Goal: Task Accomplishment & Management: Complete application form

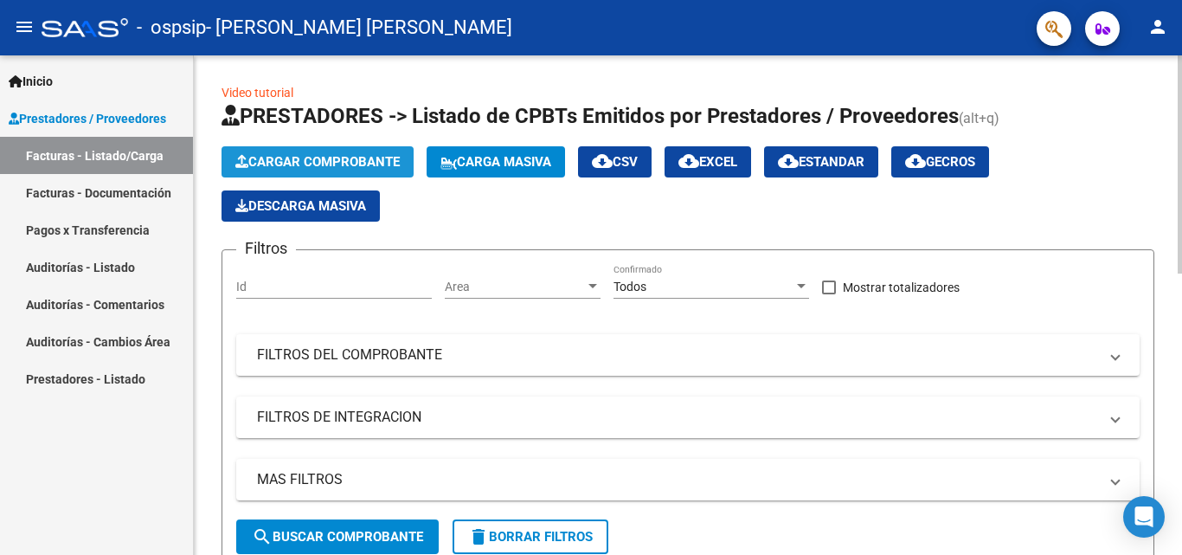
click at [324, 159] on span "Cargar Comprobante" at bounding box center [317, 162] width 164 height 16
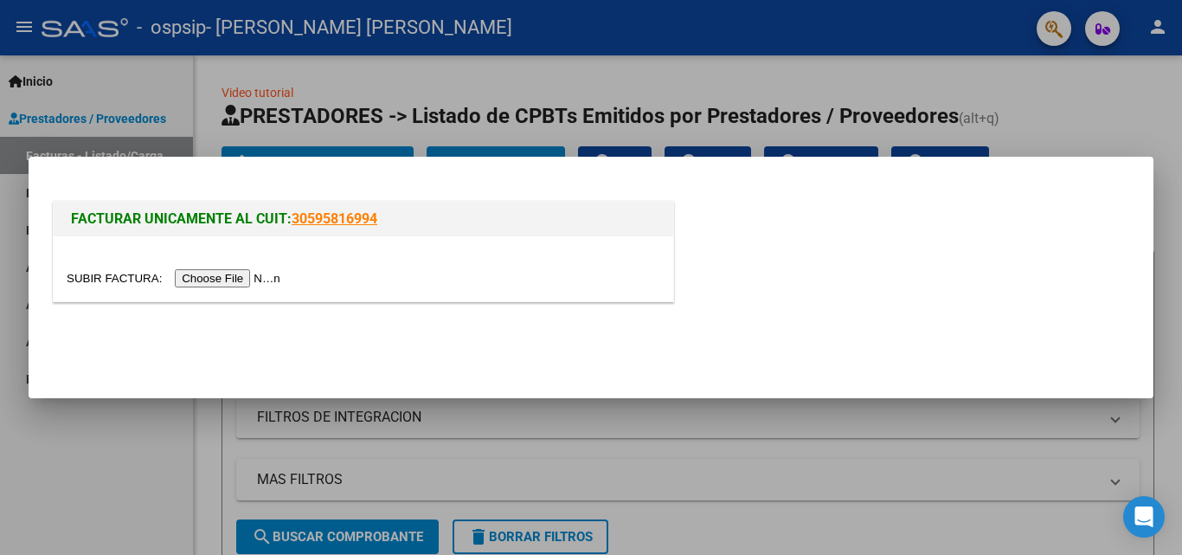
click at [228, 279] on input "file" at bounding box center [176, 278] width 219 height 18
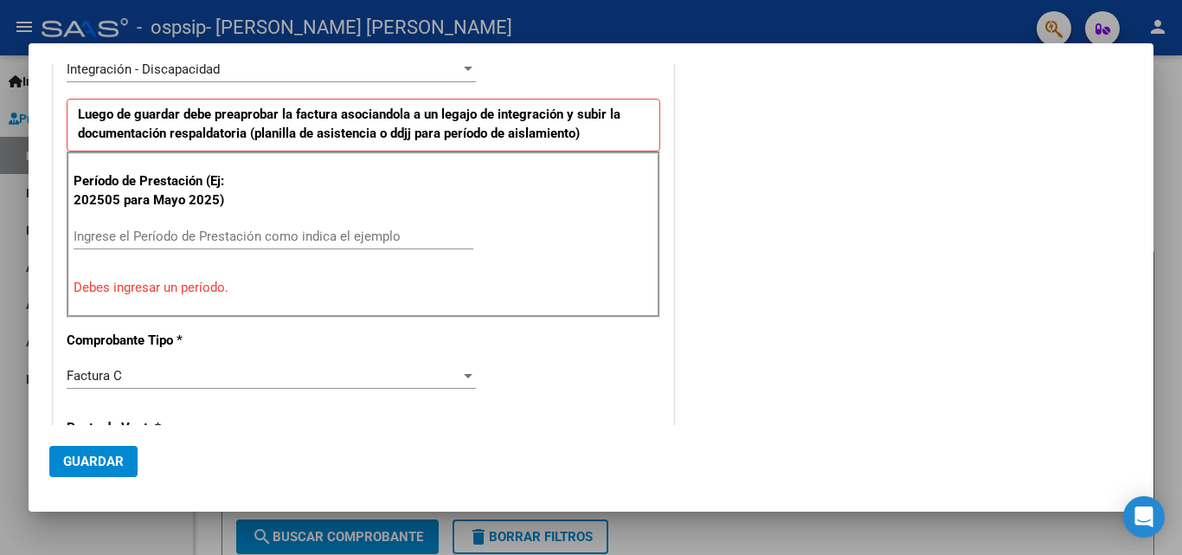
scroll to position [433, 0]
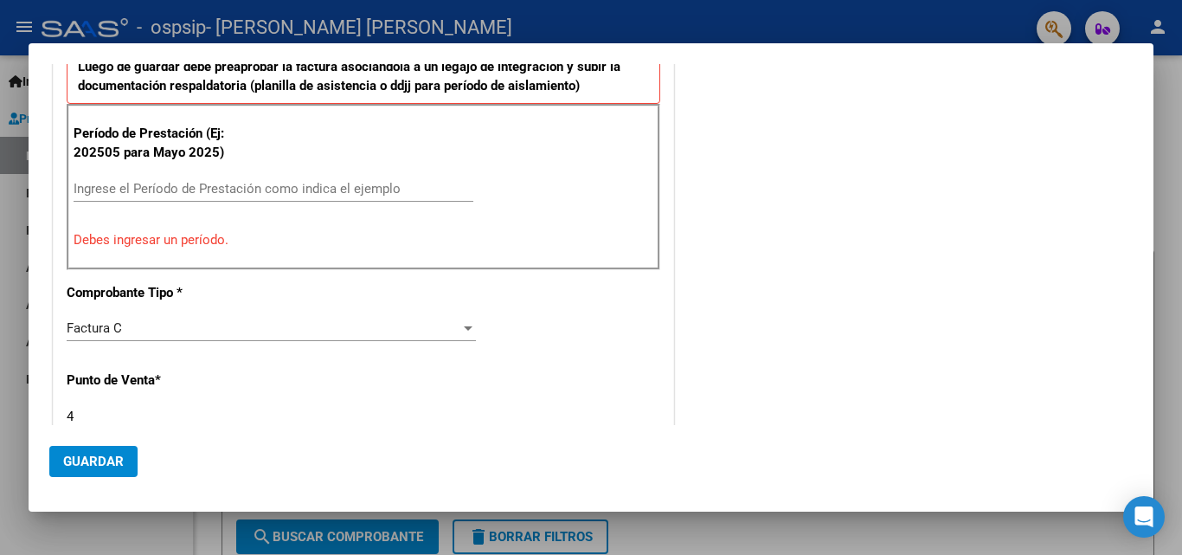
click at [126, 195] on input "Ingrese el Período de Prestación como indica el ejemplo" at bounding box center [274, 189] width 400 height 16
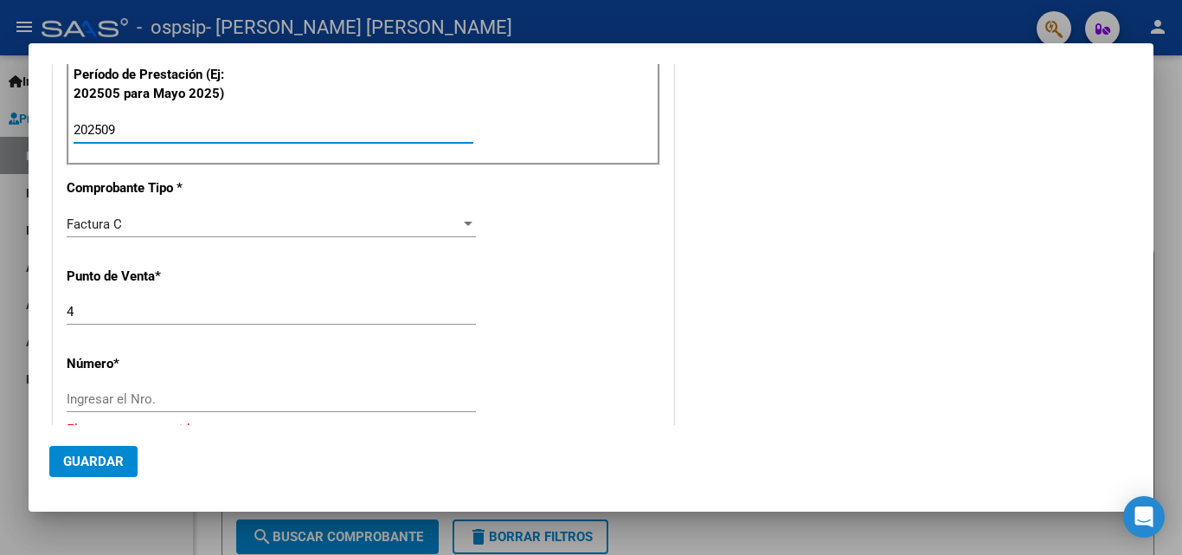
scroll to position [606, 0]
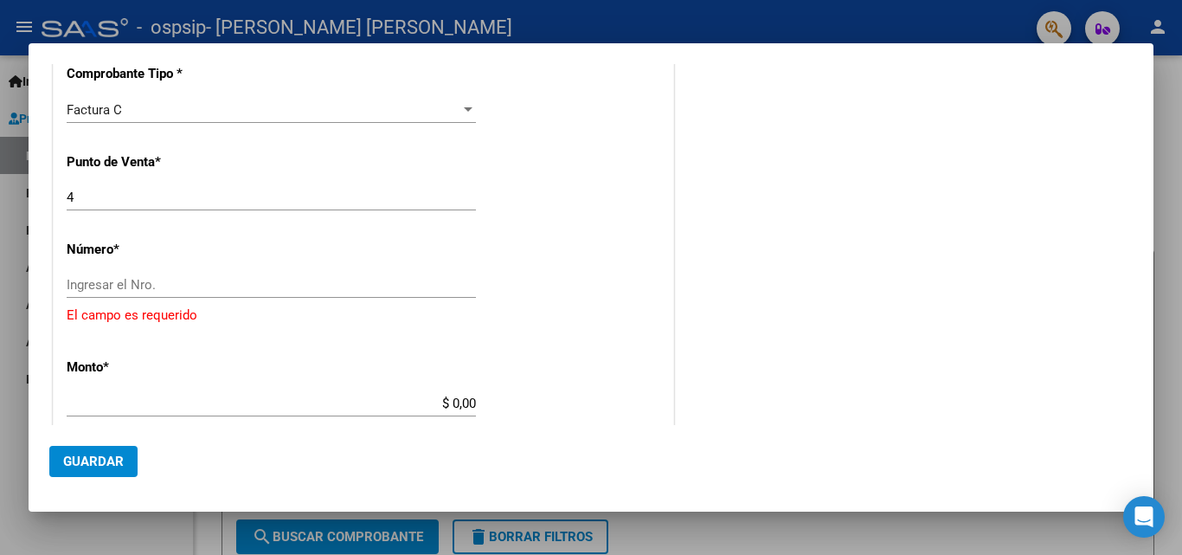
type input "202509"
click at [138, 288] on input "Ingresar el Nro." at bounding box center [271, 285] width 409 height 16
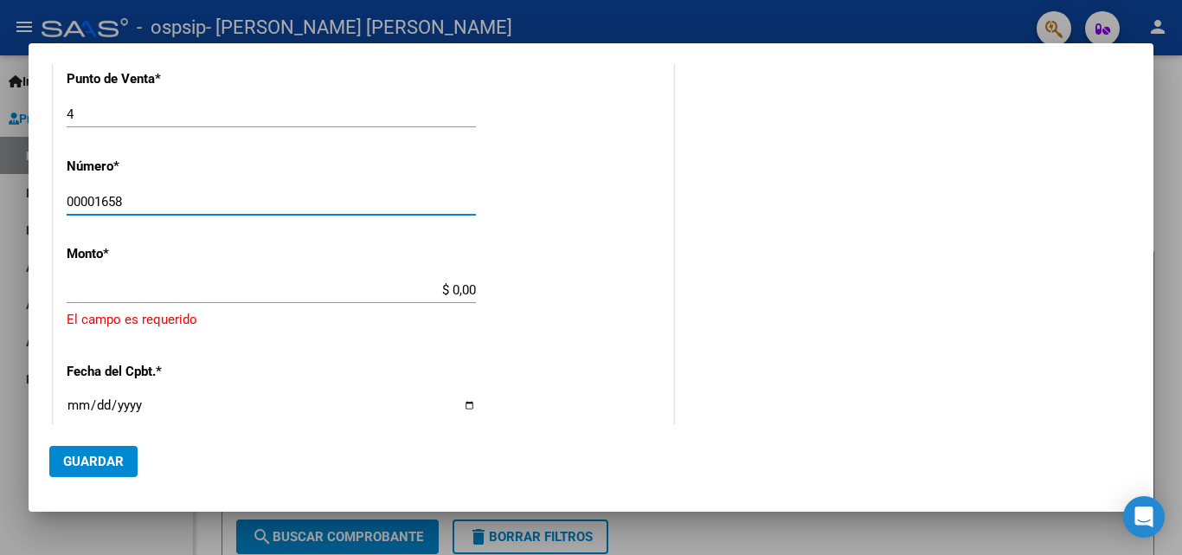
scroll to position [692, 0]
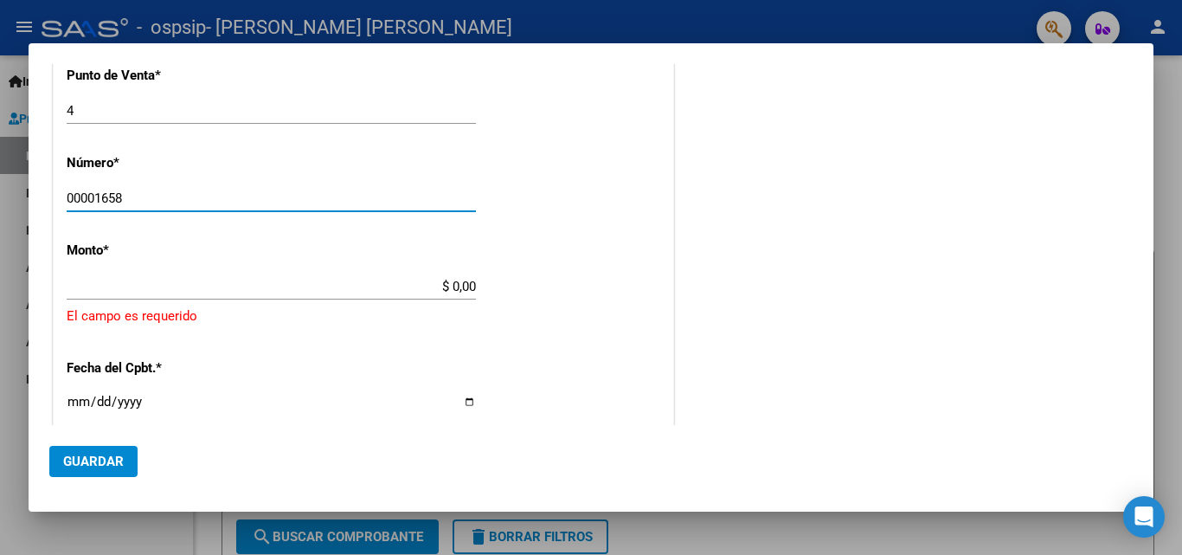
type input "00001658"
click at [472, 285] on app-form-text-field "Monto * $ 0,00 Ingresar el monto [GEOGRAPHIC_DATA] es requerido" at bounding box center [364, 284] width 594 height 84
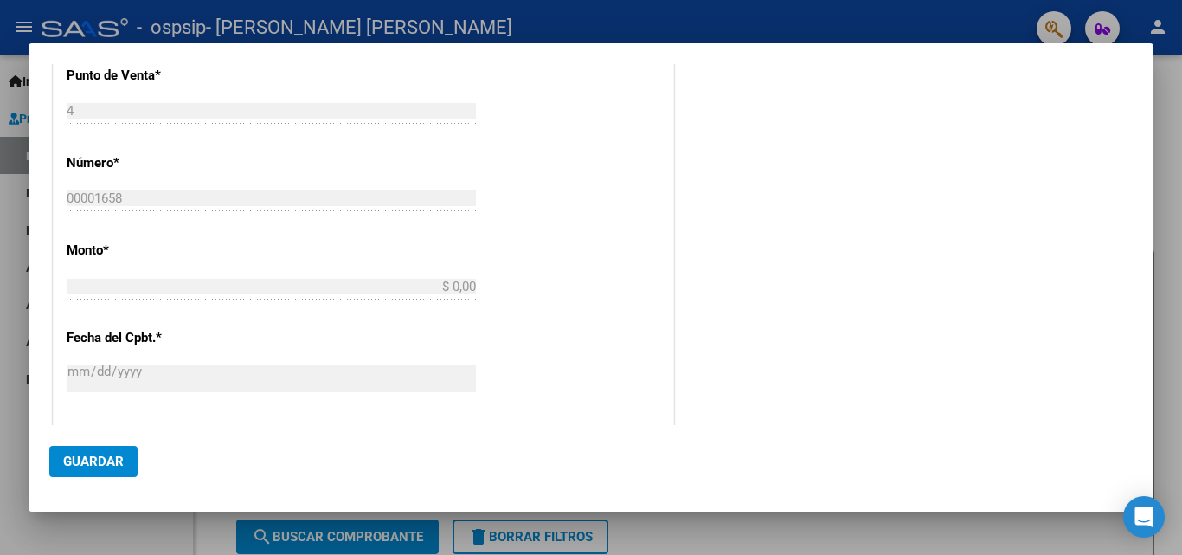
type input "$ 834.310,40"
type input "[DATE]"
type input "75397029451882"
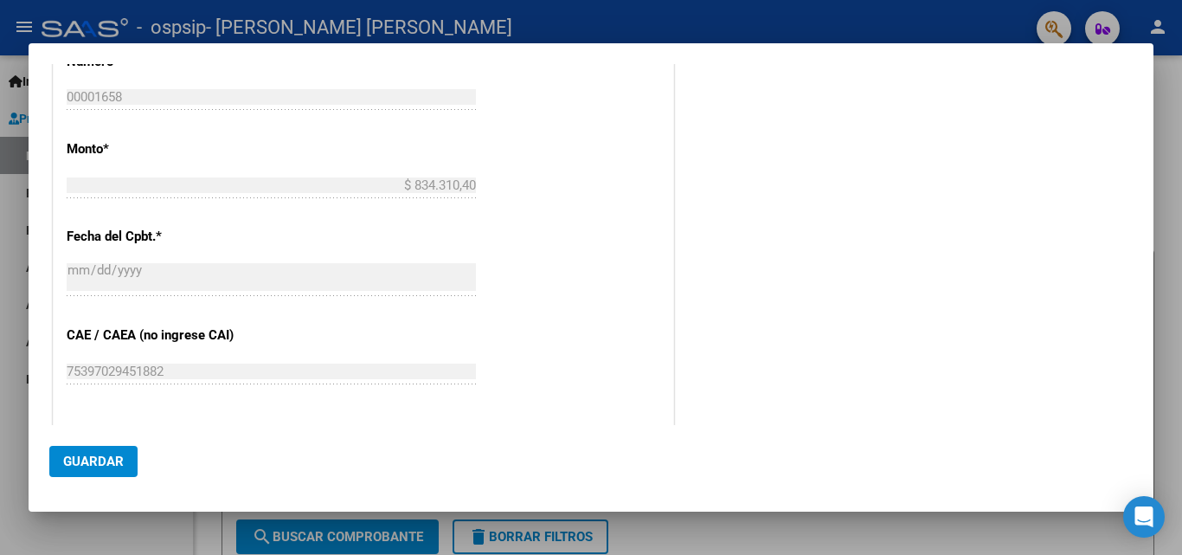
scroll to position [952, 0]
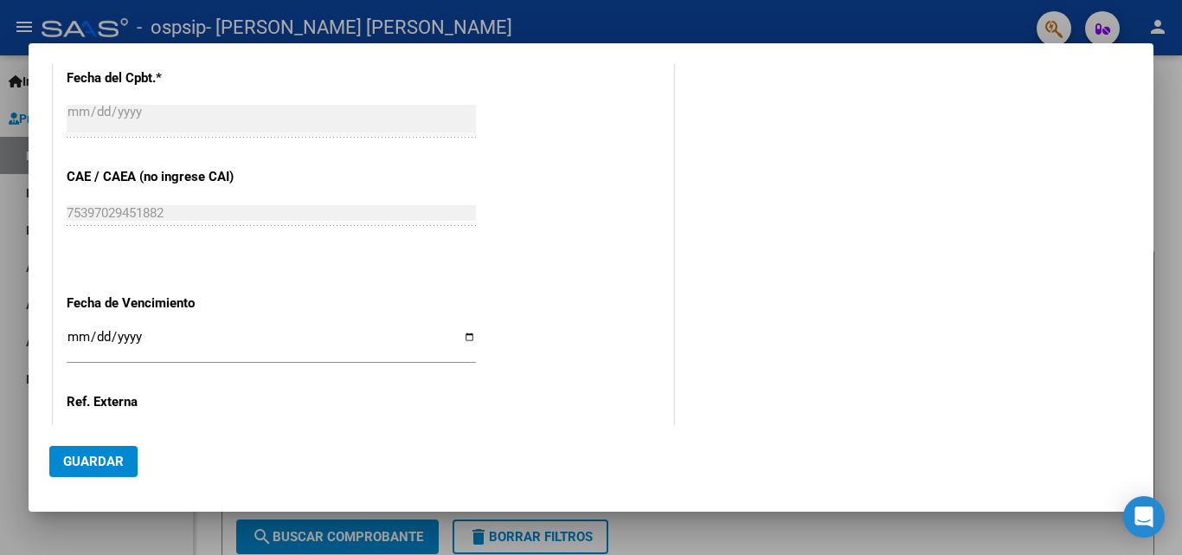
click at [466, 336] on input "Ingresar la fecha" at bounding box center [271, 344] width 409 height 28
type input "[DATE]"
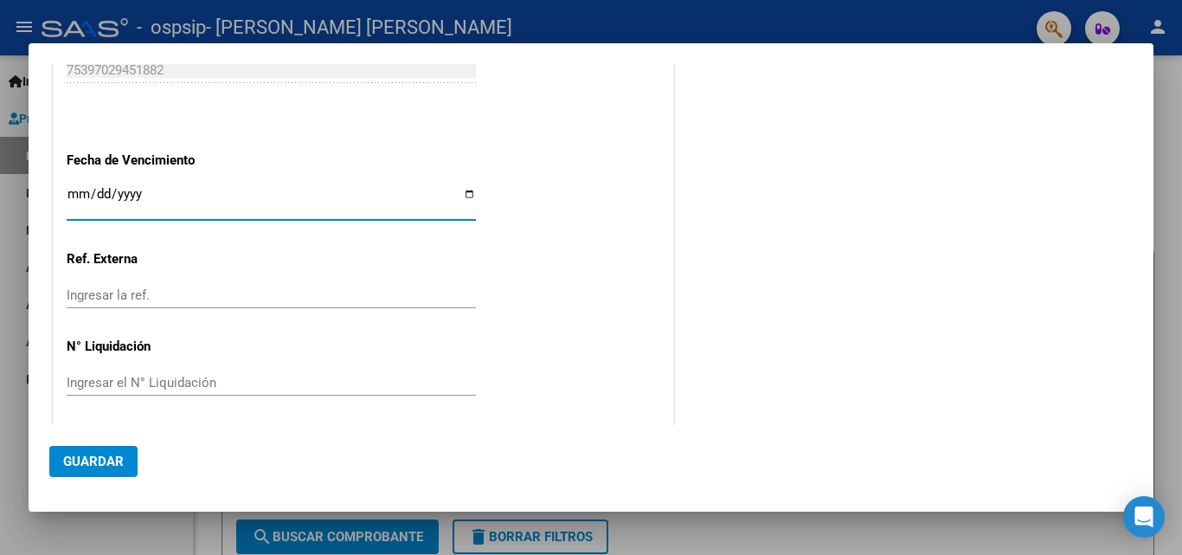
scroll to position [1099, 0]
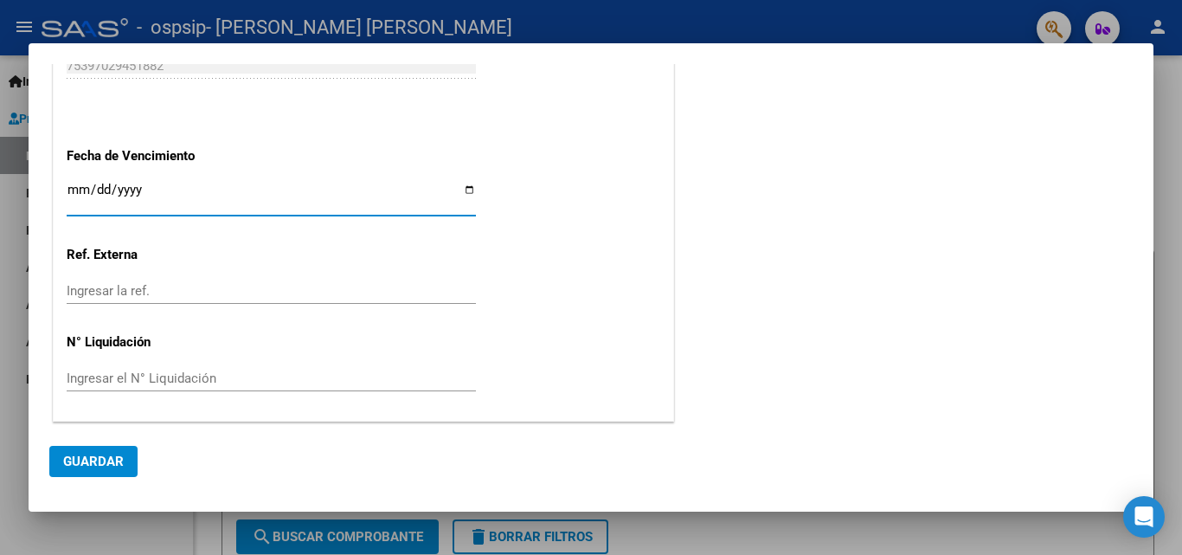
click at [112, 464] on span "Guardar" at bounding box center [93, 461] width 61 height 16
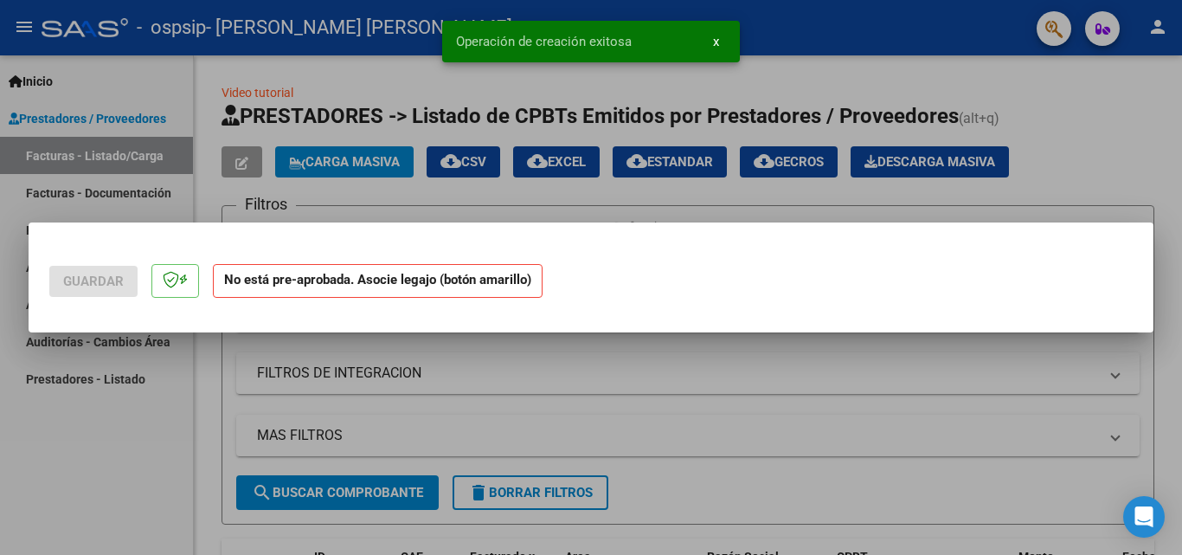
scroll to position [0, 0]
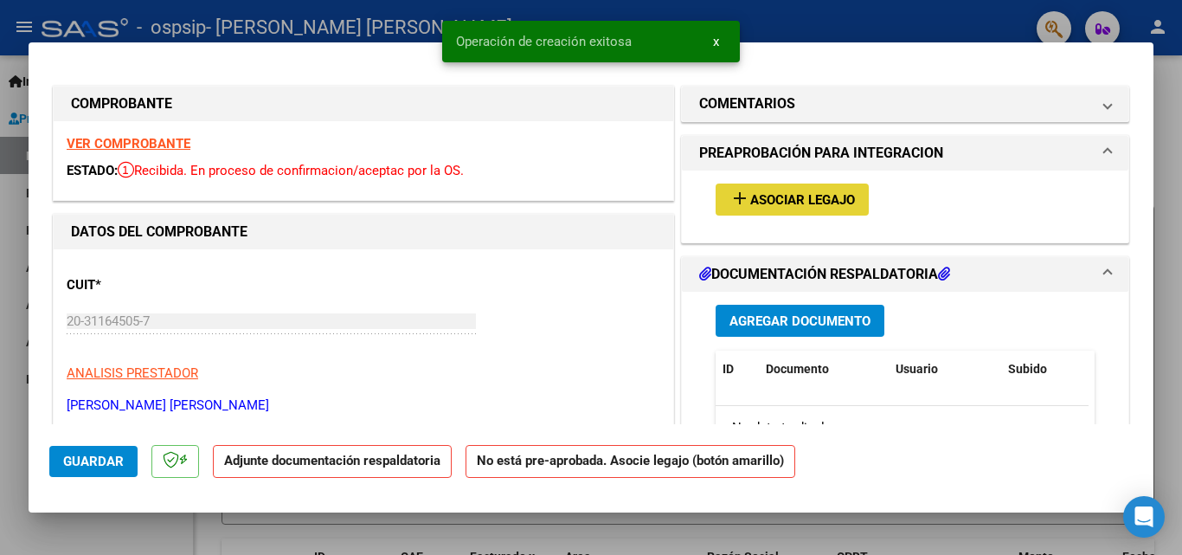
click at [750, 202] on span "Asociar Legajo" at bounding box center [802, 200] width 105 height 16
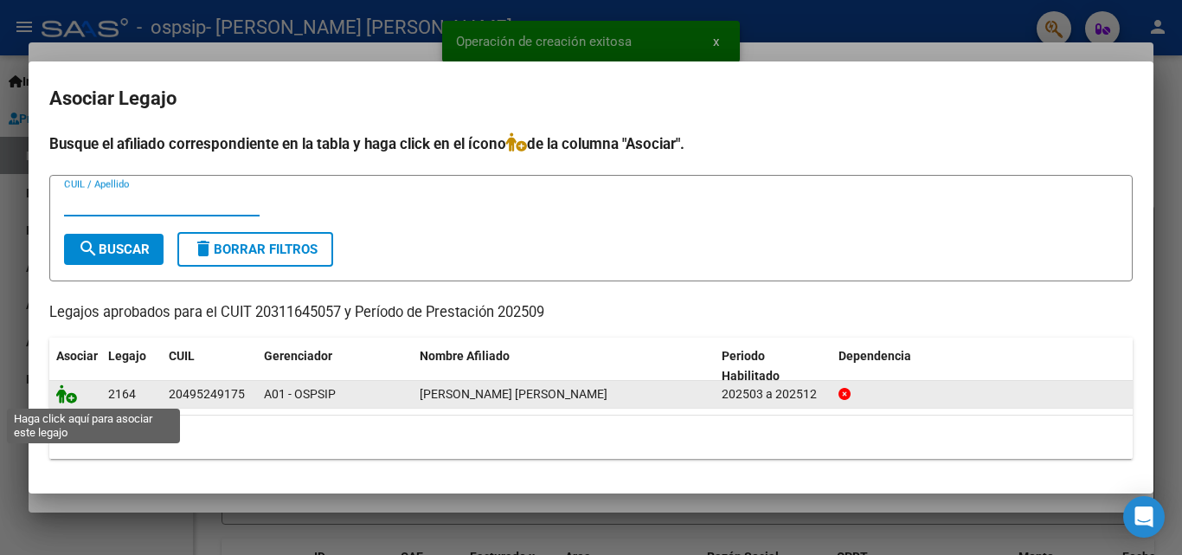
click at [69, 397] on icon at bounding box center [66, 393] width 21 height 19
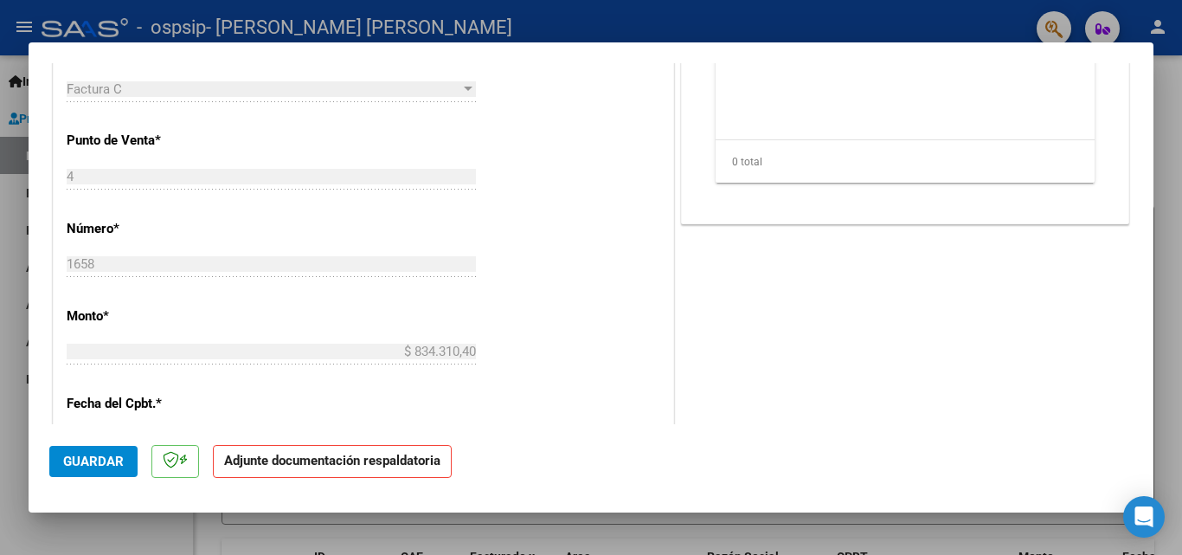
scroll to position [605, 0]
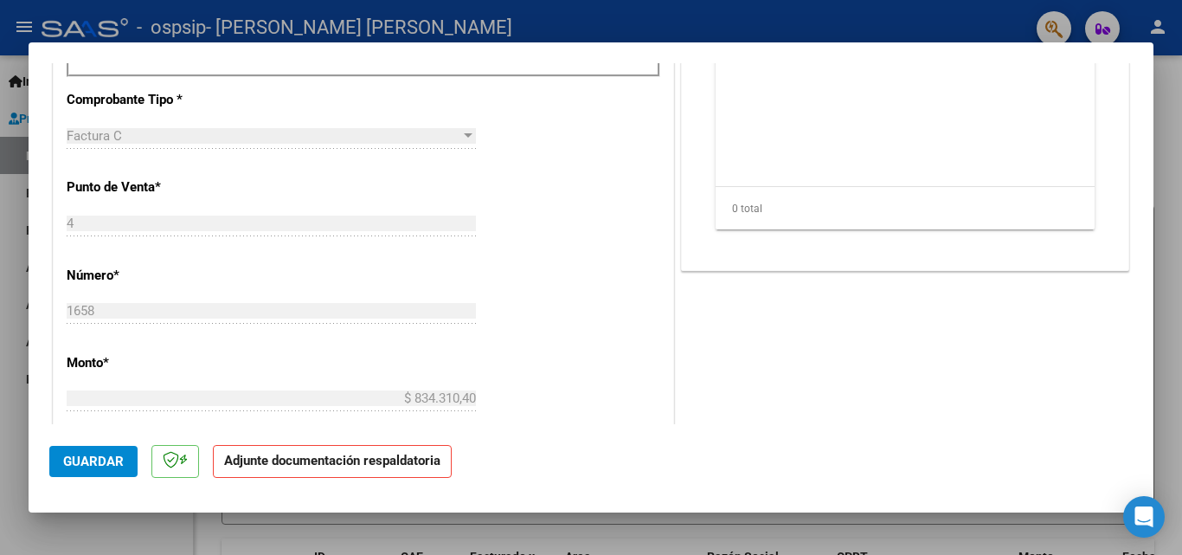
click at [113, 457] on span "Guardar" at bounding box center [93, 461] width 61 height 16
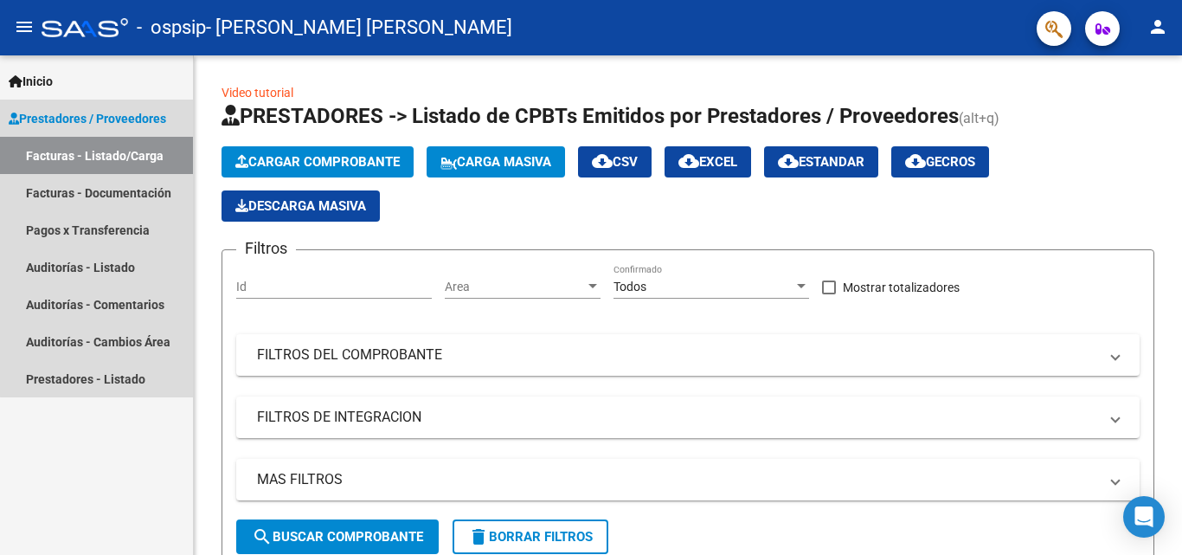
click at [100, 156] on link "Facturas - Listado/Carga" at bounding box center [96, 155] width 193 height 37
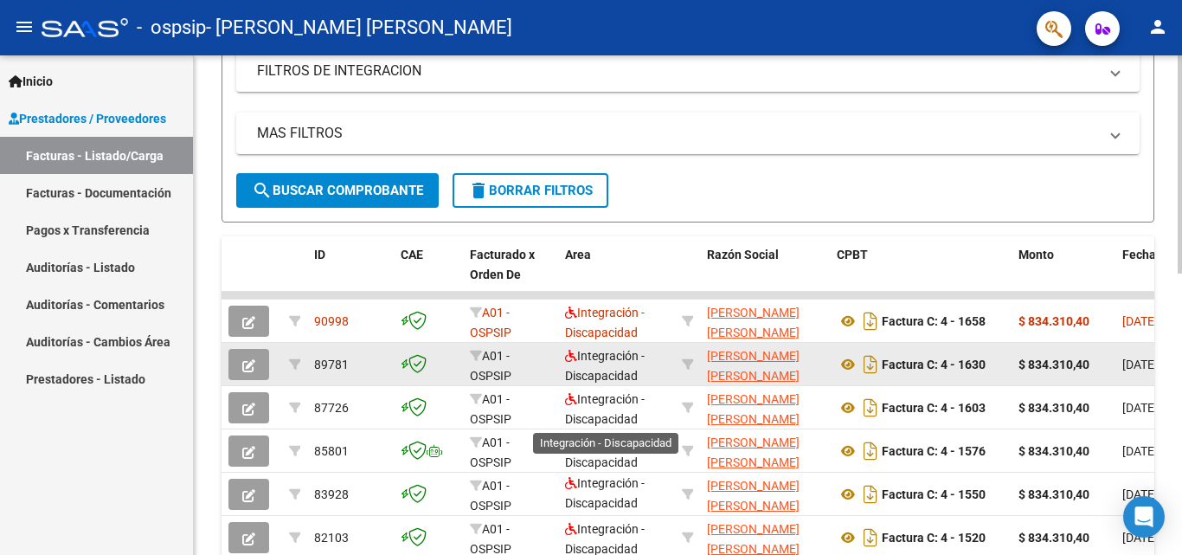
scroll to position [3, 0]
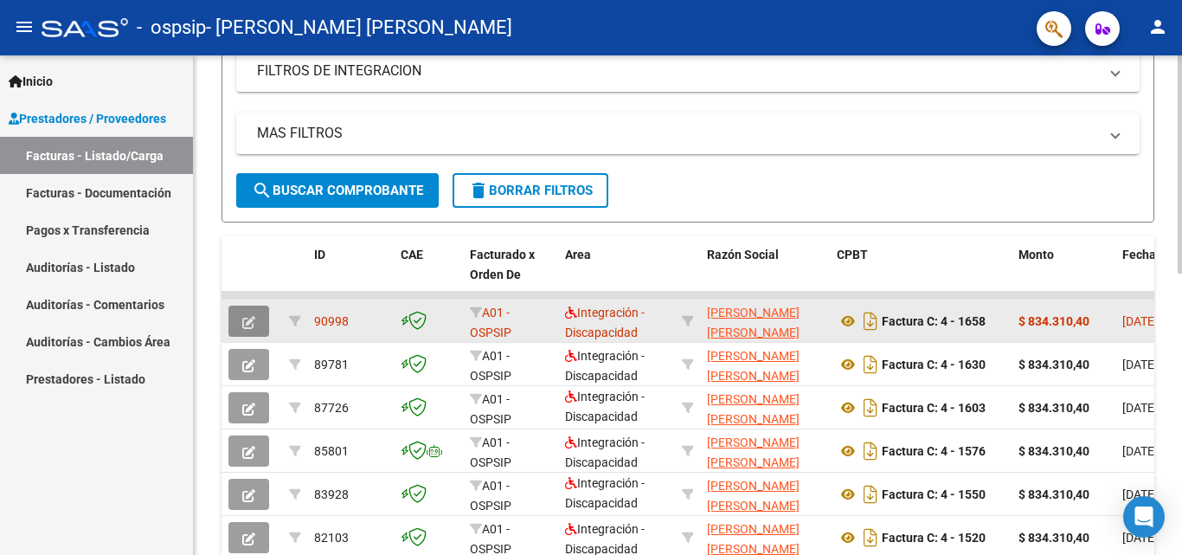
click at [252, 318] on icon "button" at bounding box center [248, 322] width 13 height 13
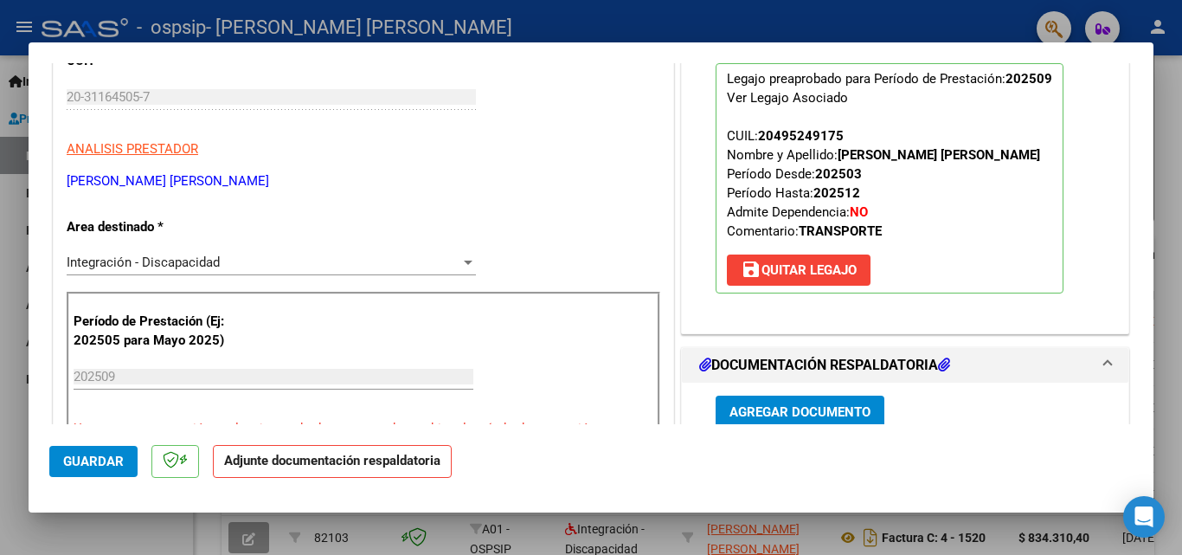
scroll to position [346, 0]
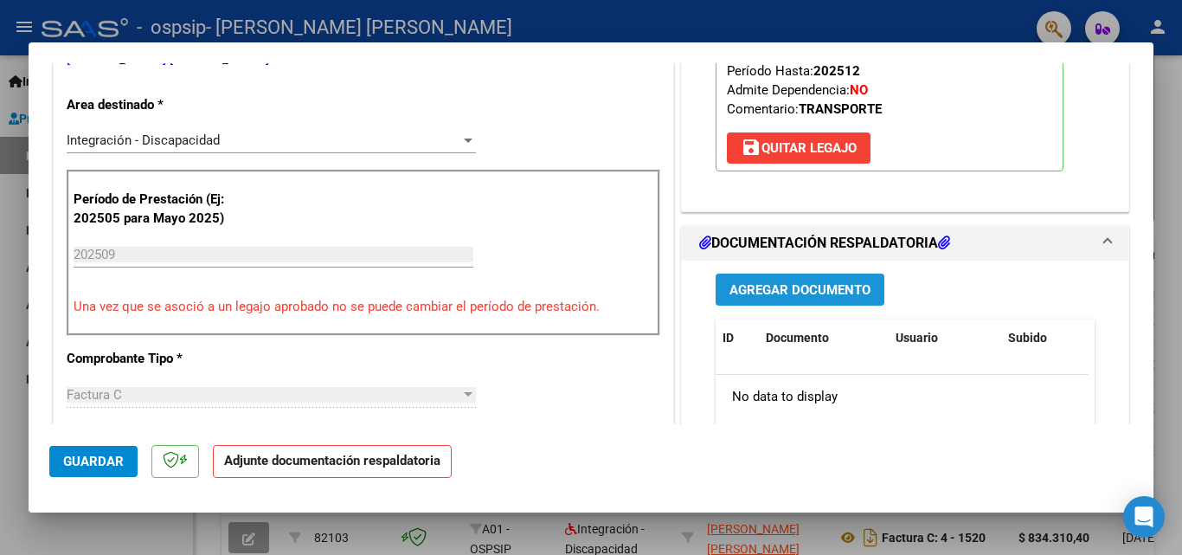
click at [783, 292] on span "Agregar Documento" at bounding box center [800, 290] width 141 height 16
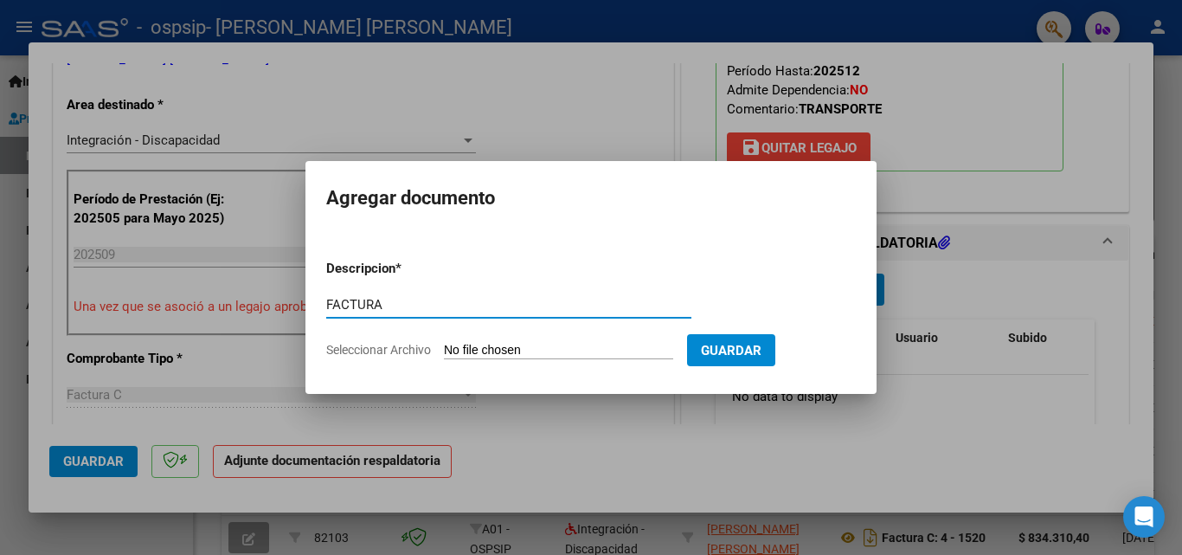
type input "FACTURA"
click at [468, 349] on input "Seleccionar Archivo" at bounding box center [558, 351] width 229 height 16
type input "C:\fakepath\FACTURA [PERSON_NAME].pdf"
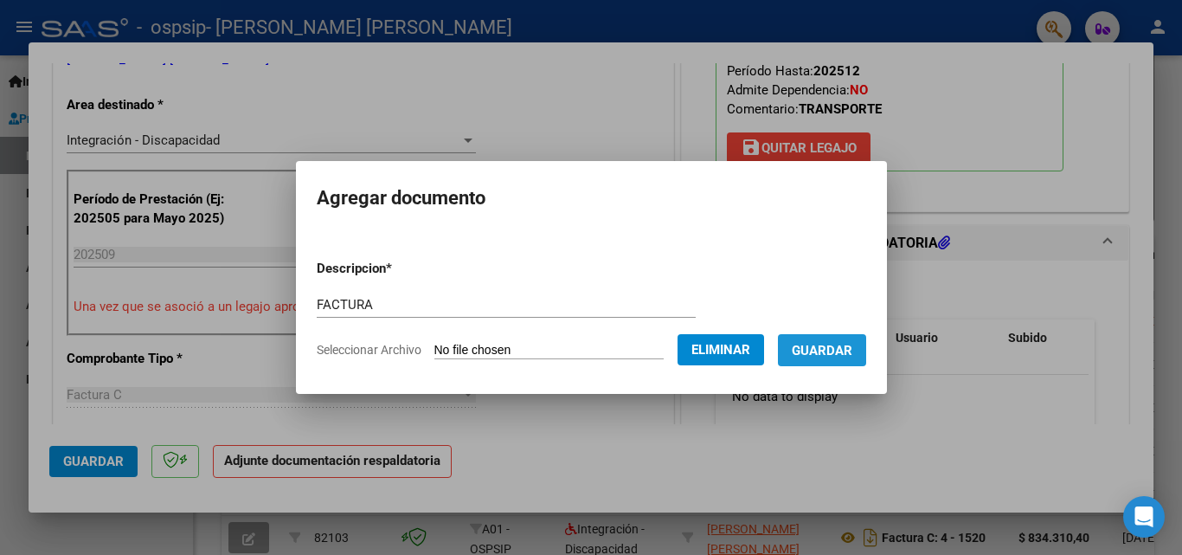
click at [842, 350] on span "Guardar" at bounding box center [822, 351] width 61 height 16
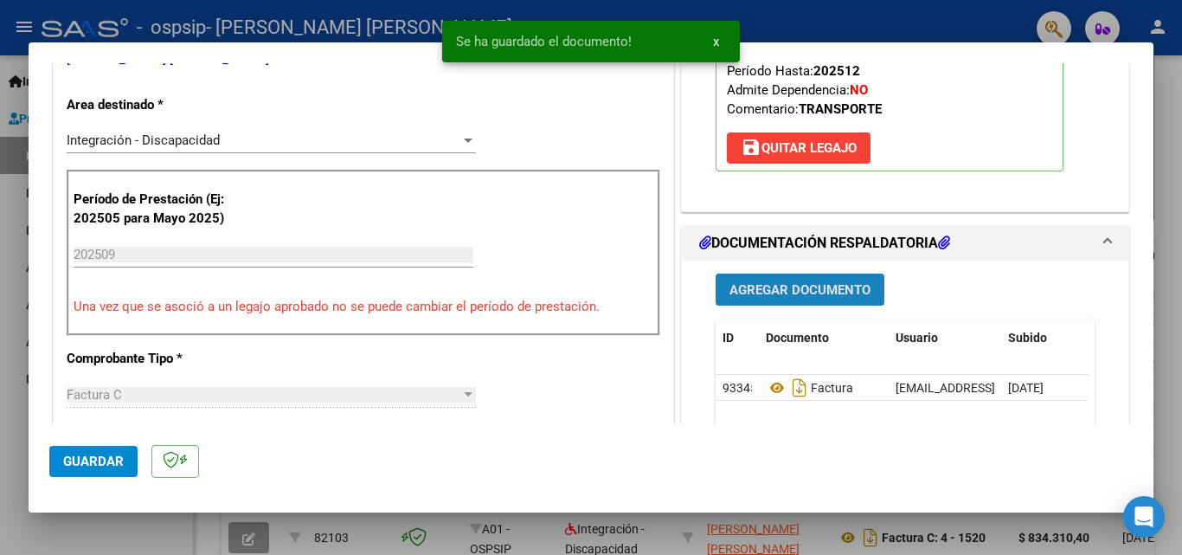
click at [766, 293] on span "Agregar Documento" at bounding box center [800, 290] width 141 height 16
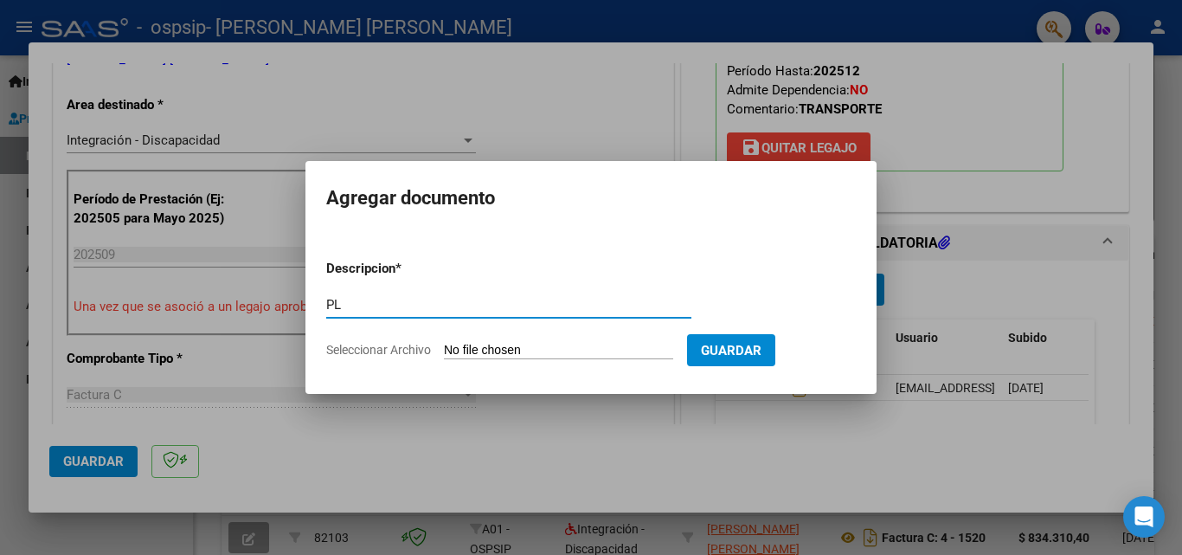
type input "P"
type input "[PERSON_NAME] DE CAE"
click at [489, 351] on input "Seleccionar Archivo" at bounding box center [558, 351] width 229 height 16
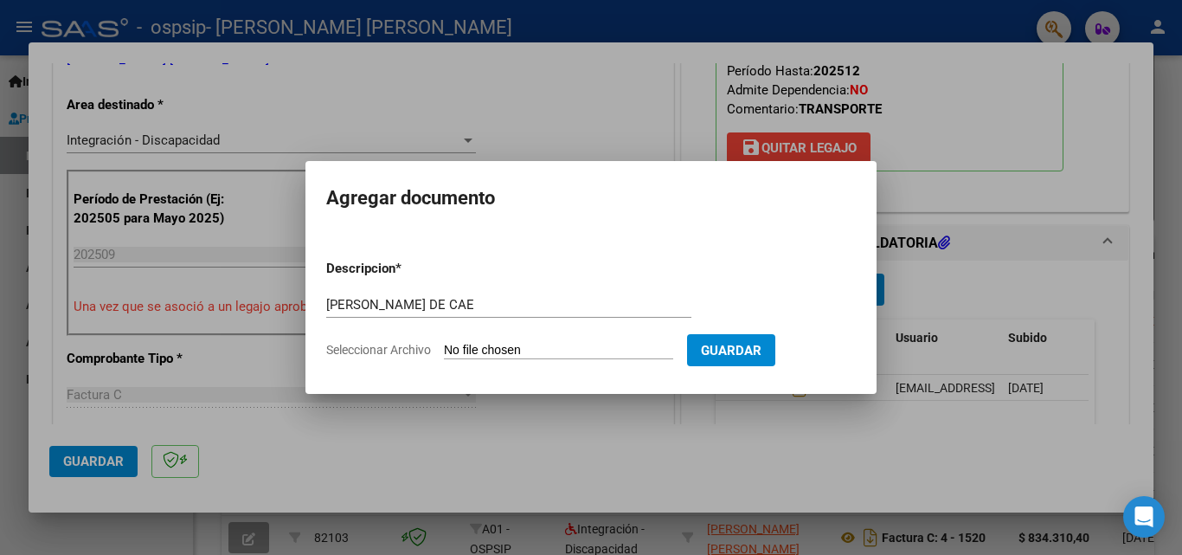
type input "C:\fakepath\[PERSON_NAME] DE CAE [PERSON_NAME].pdf"
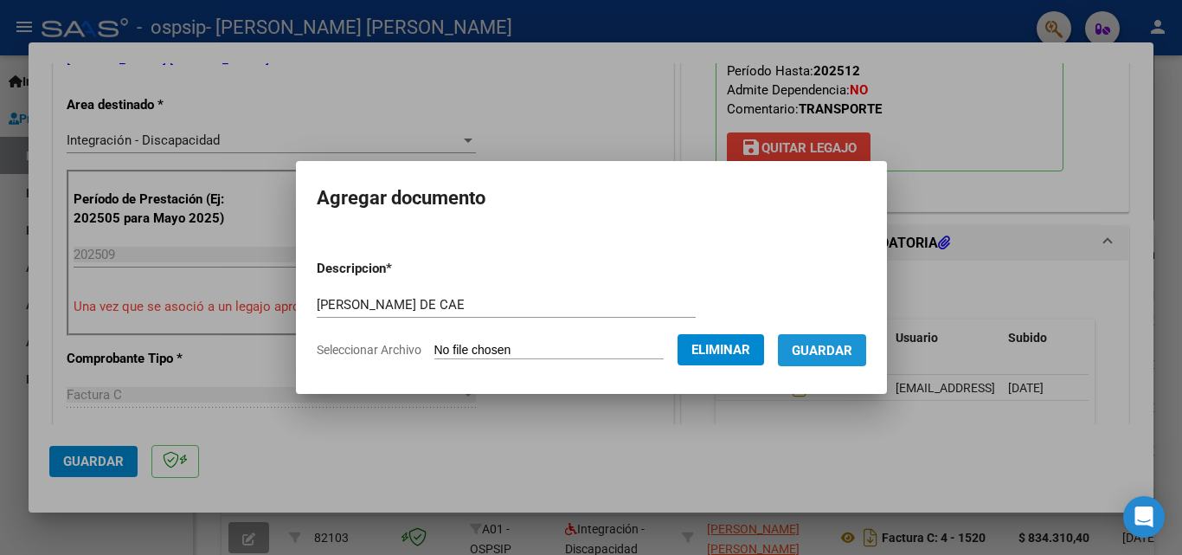
click at [831, 348] on span "Guardar" at bounding box center [822, 351] width 61 height 16
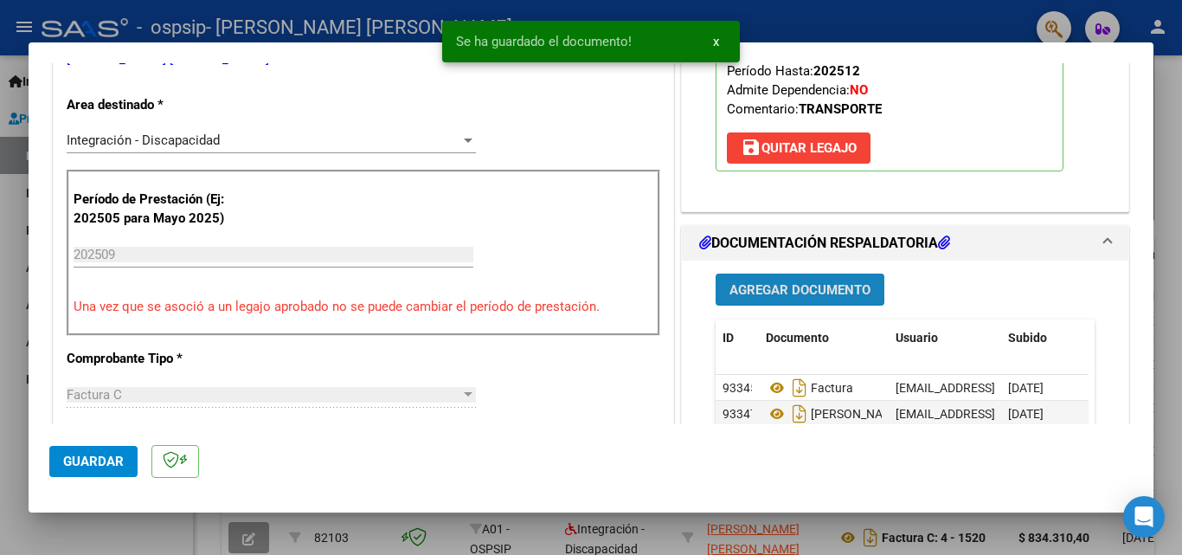
click at [770, 299] on button "Agregar Documento" at bounding box center [800, 289] width 169 height 32
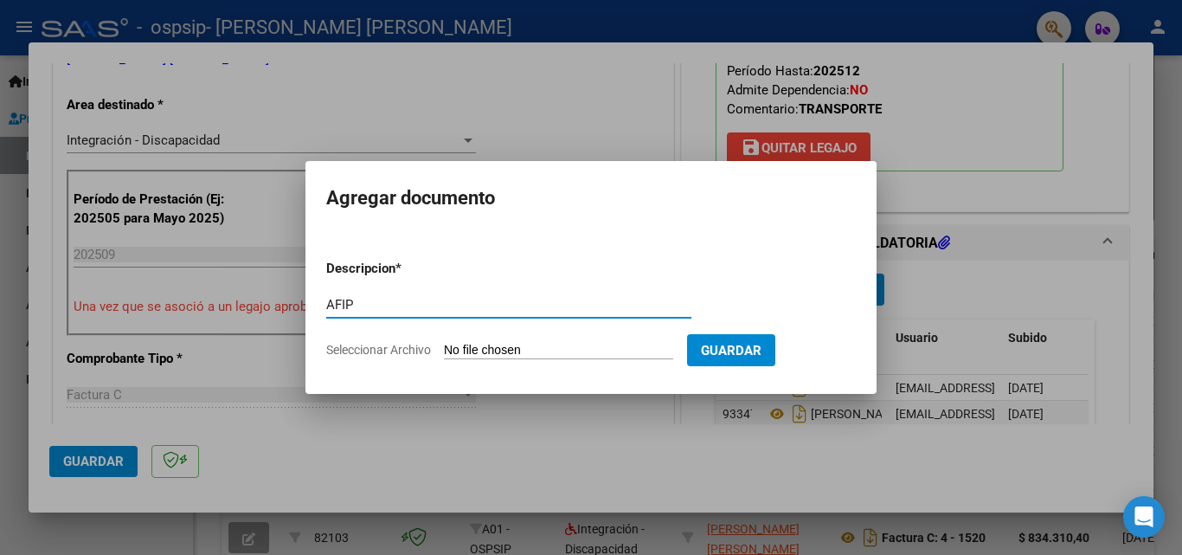
type input "AFIP"
click at [469, 353] on input "Seleccionar Archivo" at bounding box center [558, 351] width 229 height 16
type input "C:\fakepath\[PERSON_NAME] DE AFIP.pdf"
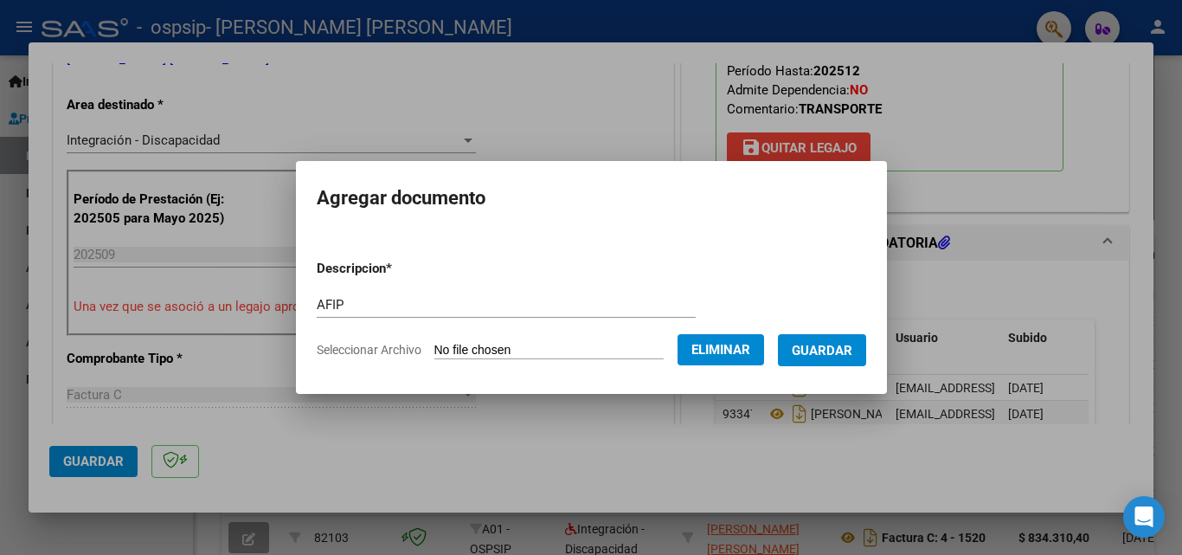
click at [812, 351] on span "Guardar" at bounding box center [822, 351] width 61 height 16
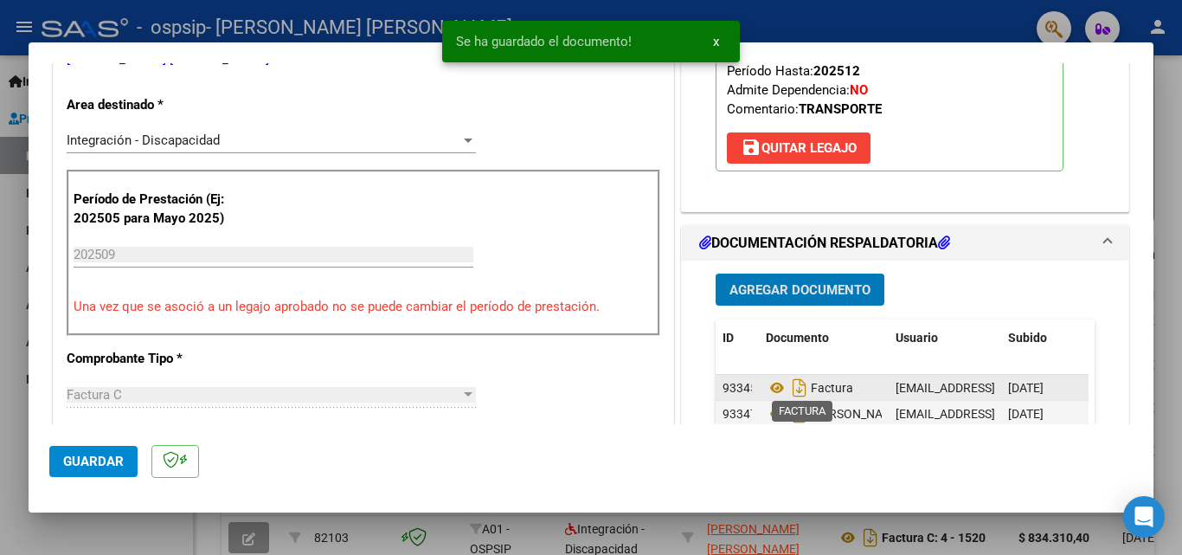
scroll to position [519, 0]
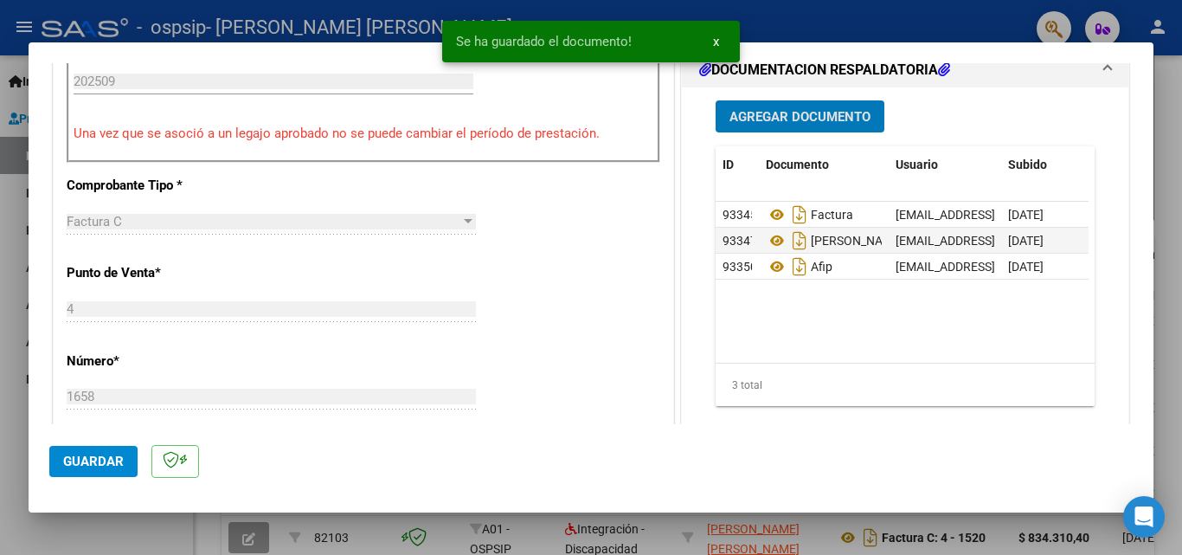
click at [794, 127] on button "Agregar Documento" at bounding box center [800, 116] width 169 height 32
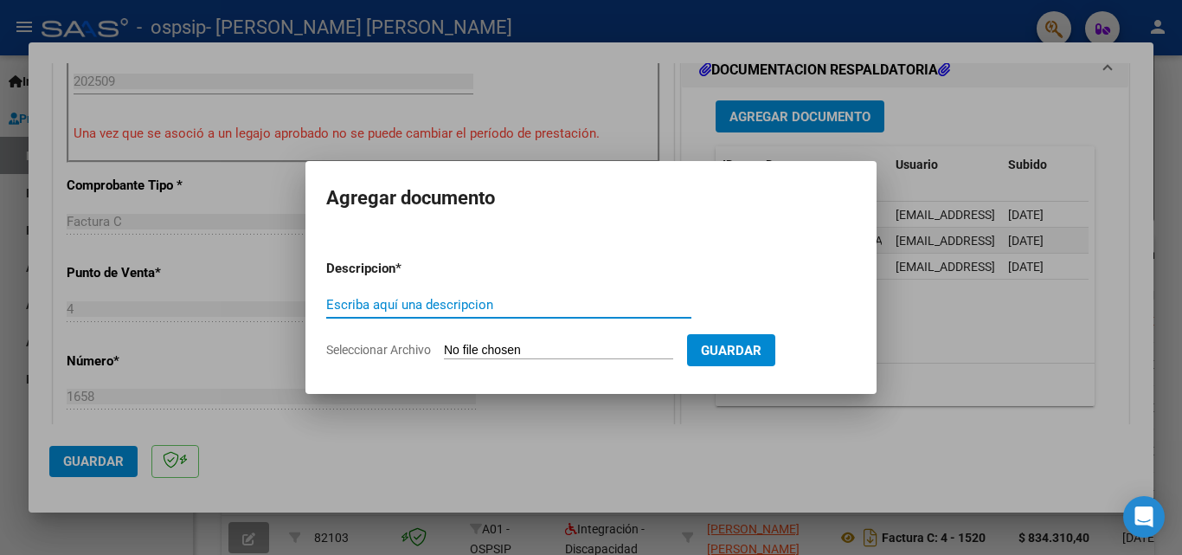
type input "A"
type input "CAR"
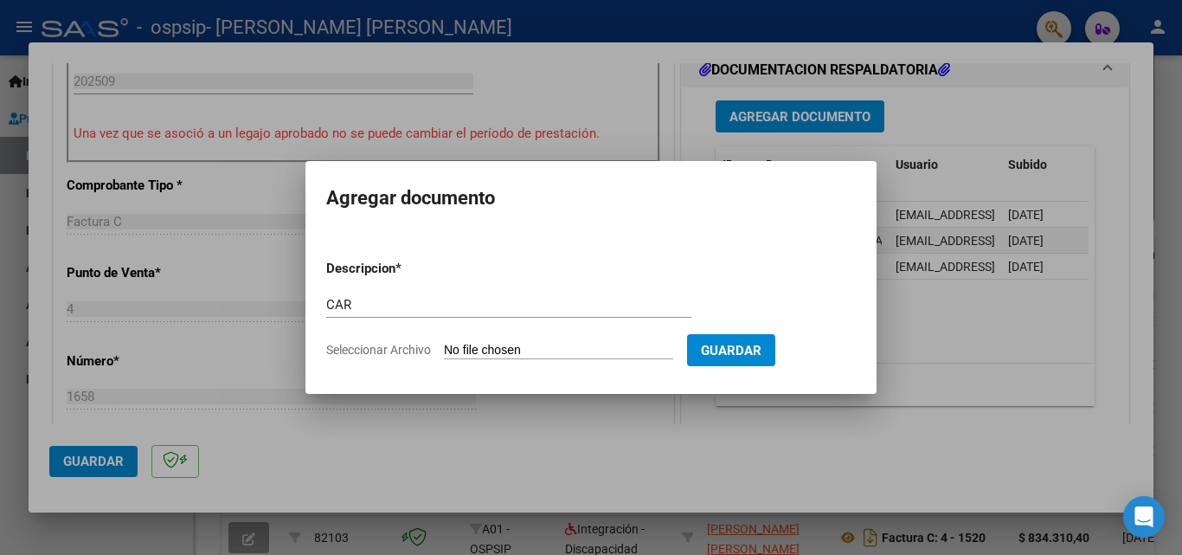
click at [486, 350] on input "Seleccionar Archivo" at bounding box center [558, 351] width 229 height 16
type input "C:\fakepath\[PERSON_NAME].pdf"
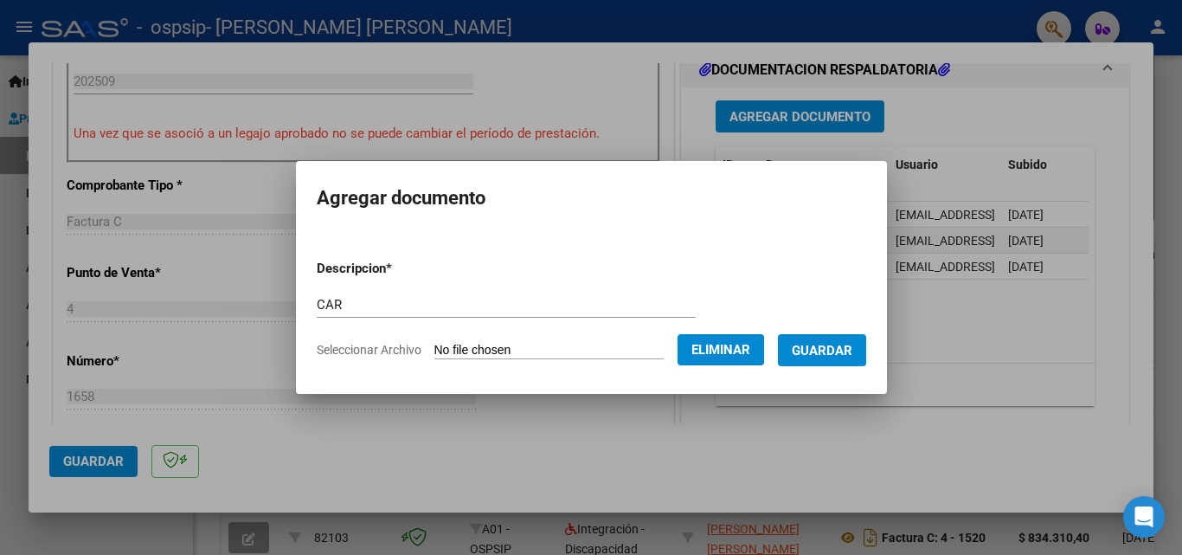
click at [835, 344] on span "Guardar" at bounding box center [822, 351] width 61 height 16
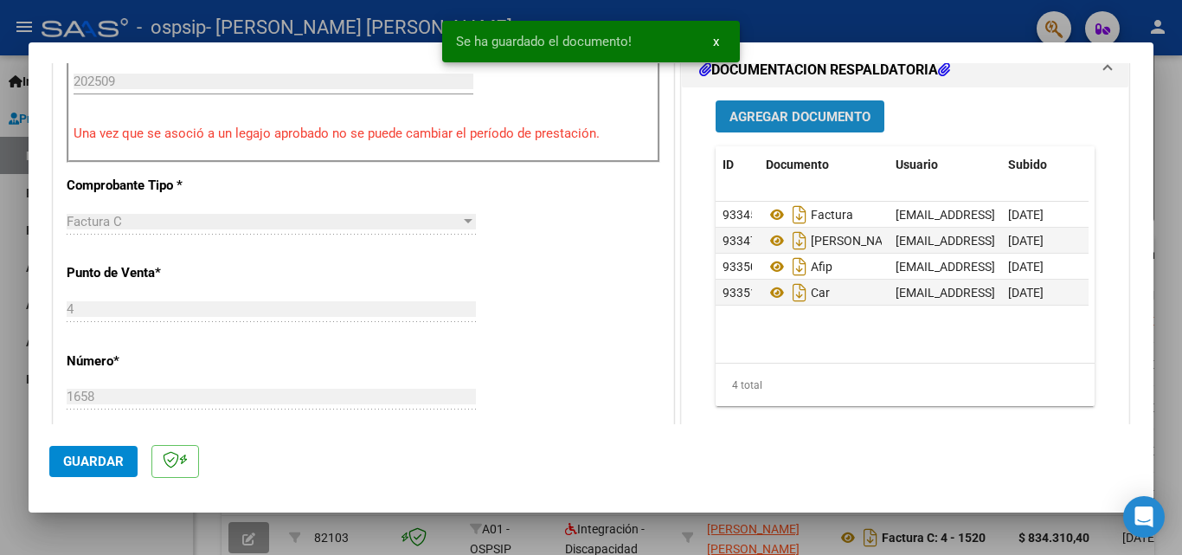
click at [781, 114] on span "Agregar Documento" at bounding box center [800, 117] width 141 height 16
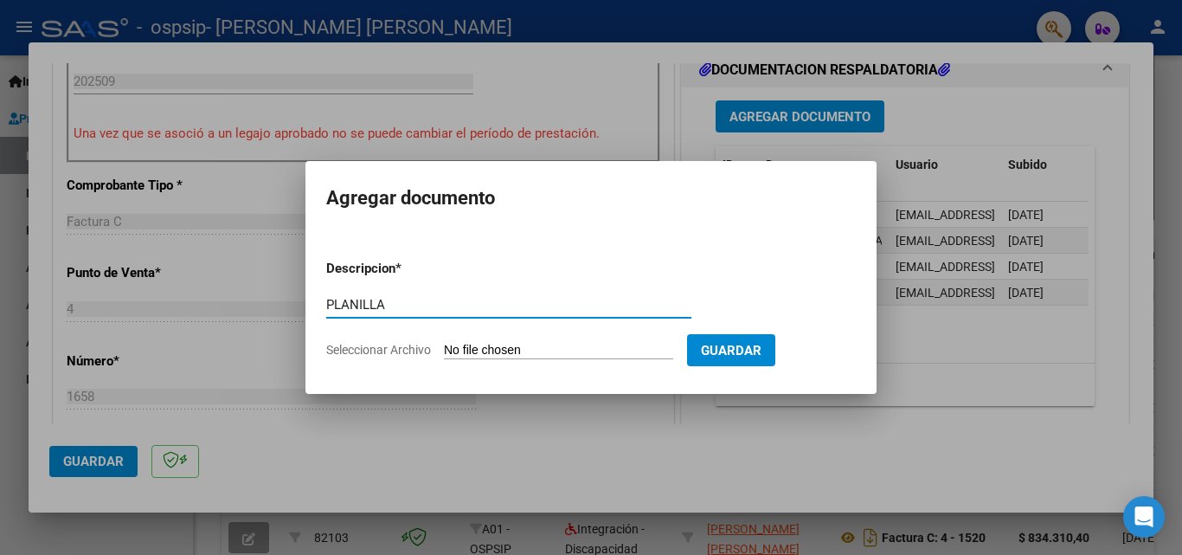
type input "PLANILLA"
click at [528, 344] on input "Seleccionar Archivo" at bounding box center [558, 351] width 229 height 16
type input "C:\fakepath\PLANILLA [PERSON_NAME].pdf"
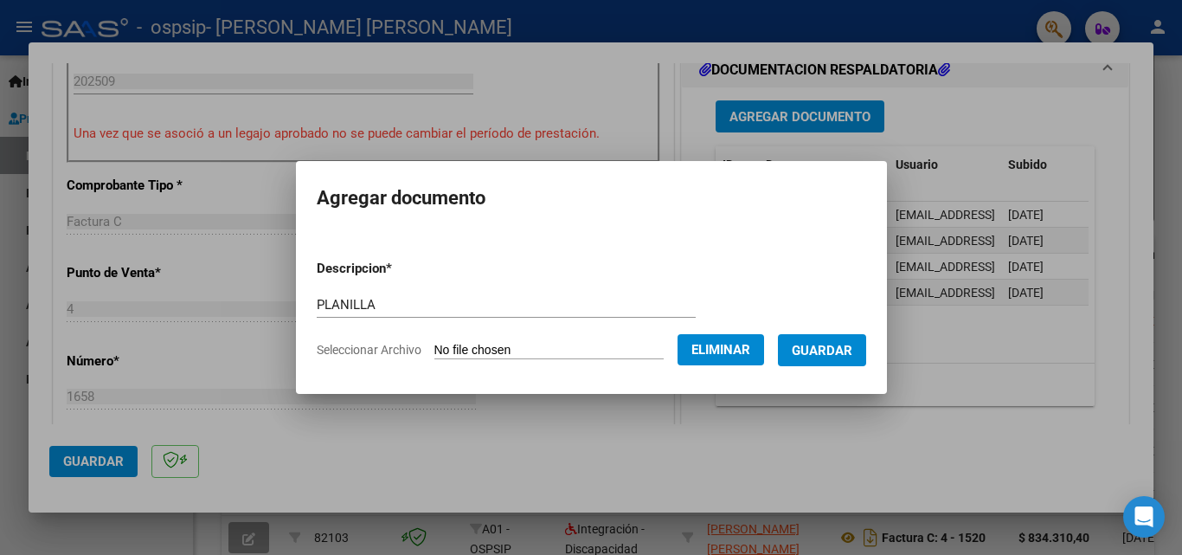
click at [832, 350] on span "Guardar" at bounding box center [822, 351] width 61 height 16
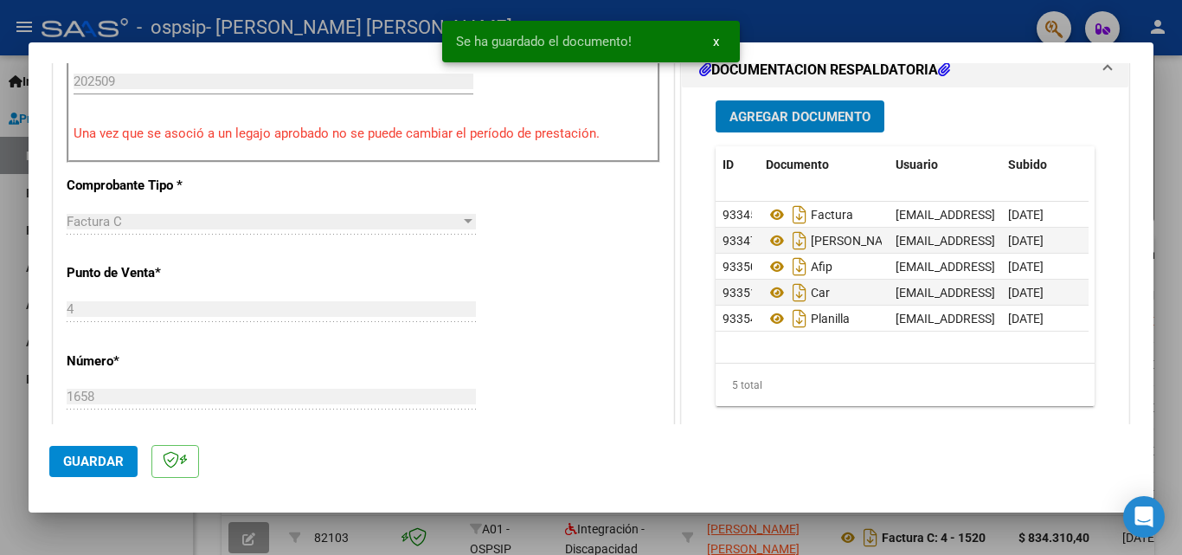
click at [778, 122] on span "Agregar Documento" at bounding box center [800, 117] width 141 height 16
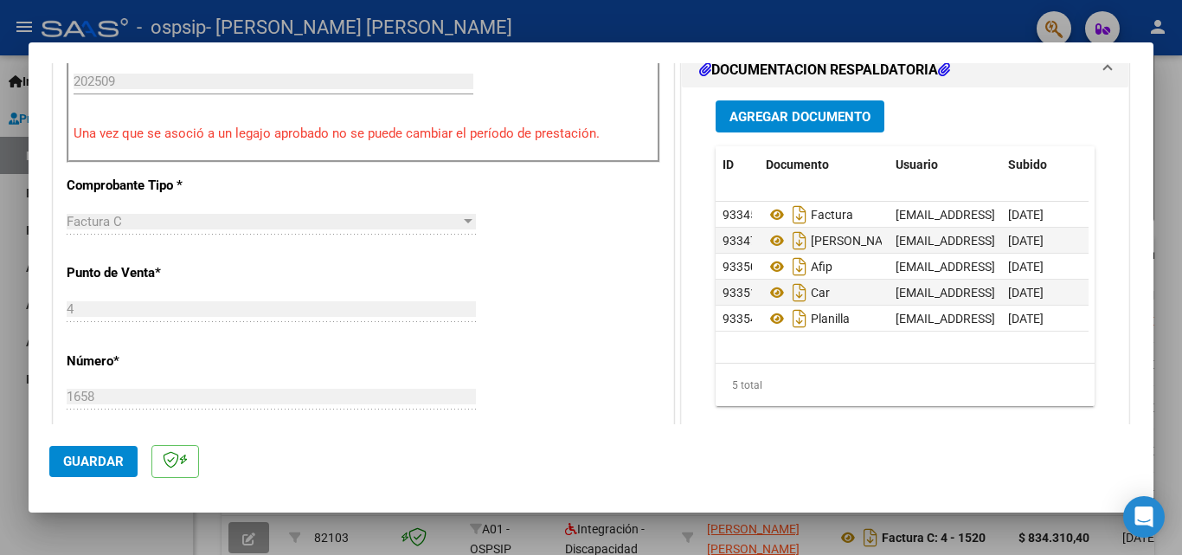
click at [772, 119] on span "Agregar Documento" at bounding box center [800, 117] width 141 height 16
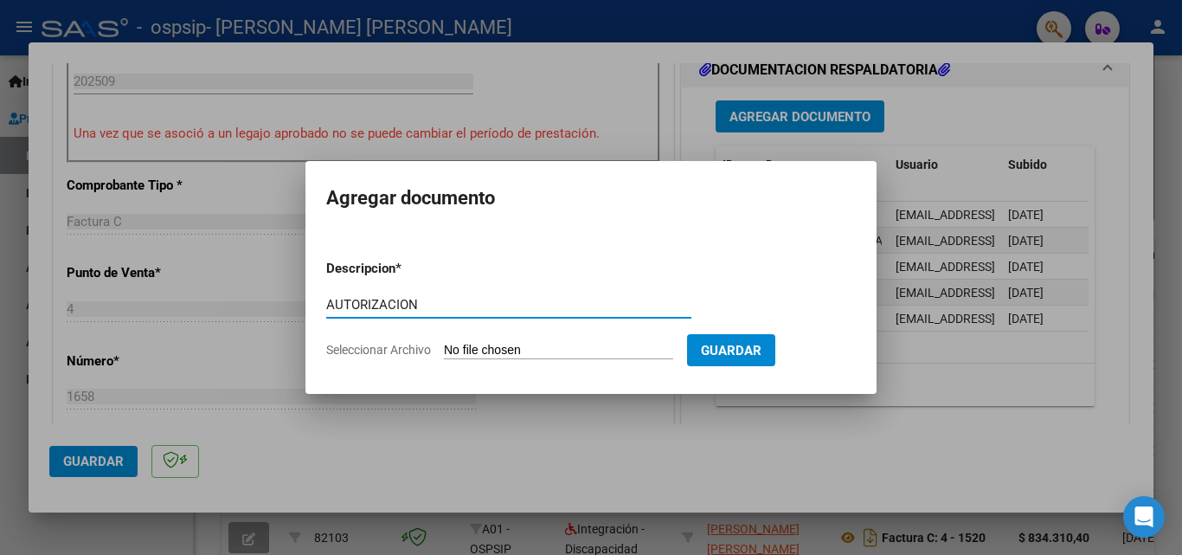
type input "AUTORIZACION"
click at [499, 344] on input "Seleccionar Archivo" at bounding box center [558, 351] width 229 height 16
type input "C:\fakepath\AUTORIZACION [PERSON_NAME].pdf"
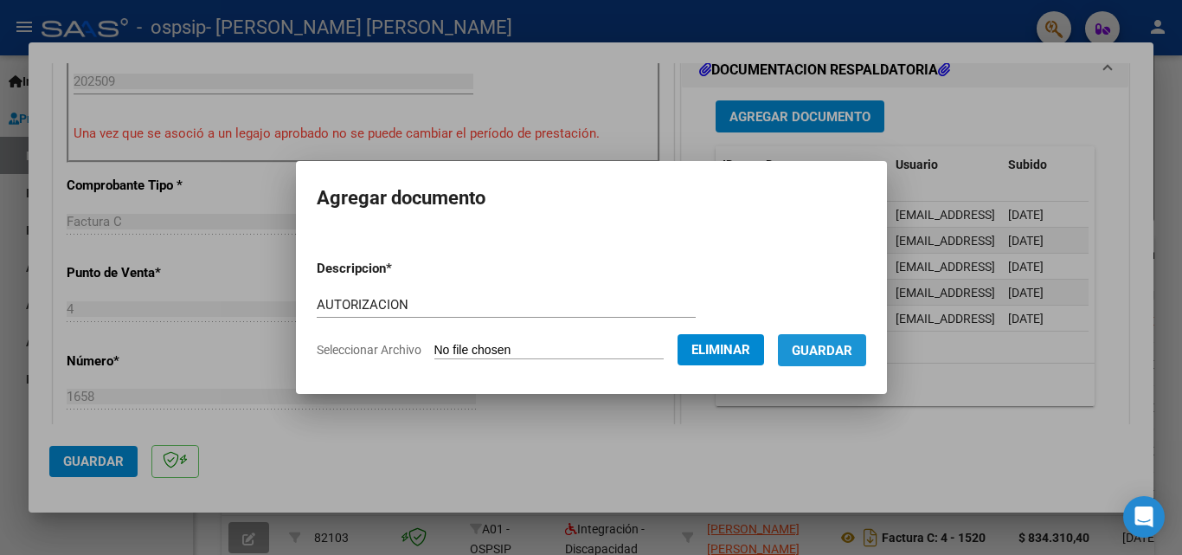
drag, startPoint x: 866, startPoint y: 352, endPoint x: 806, endPoint y: 413, distance: 85.7
click at [852, 354] on span "Guardar" at bounding box center [822, 351] width 61 height 16
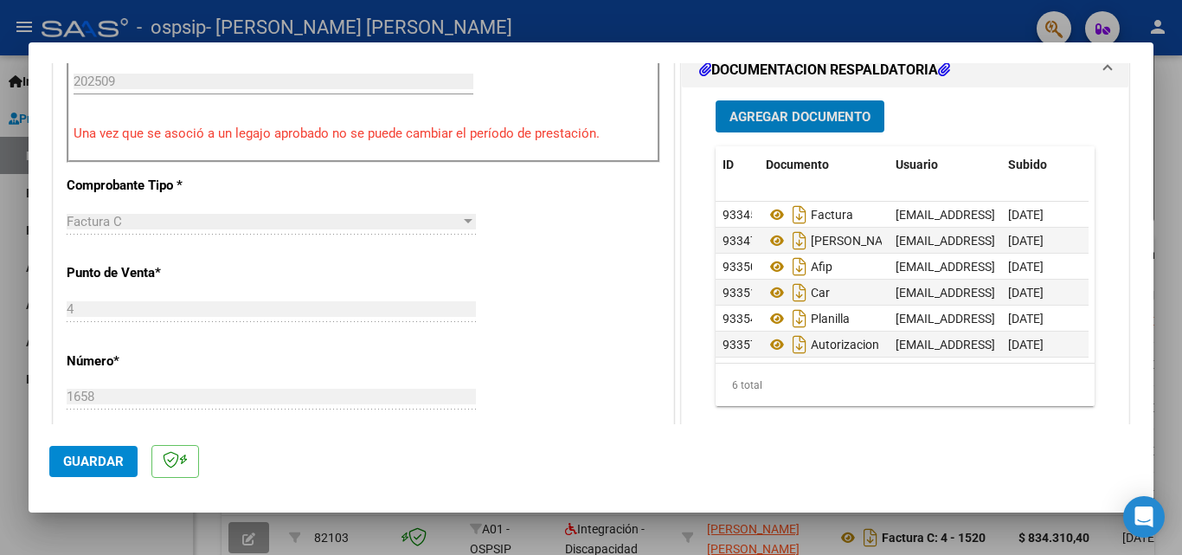
scroll to position [13, 0]
click at [61, 464] on button "Guardar" at bounding box center [93, 461] width 88 height 31
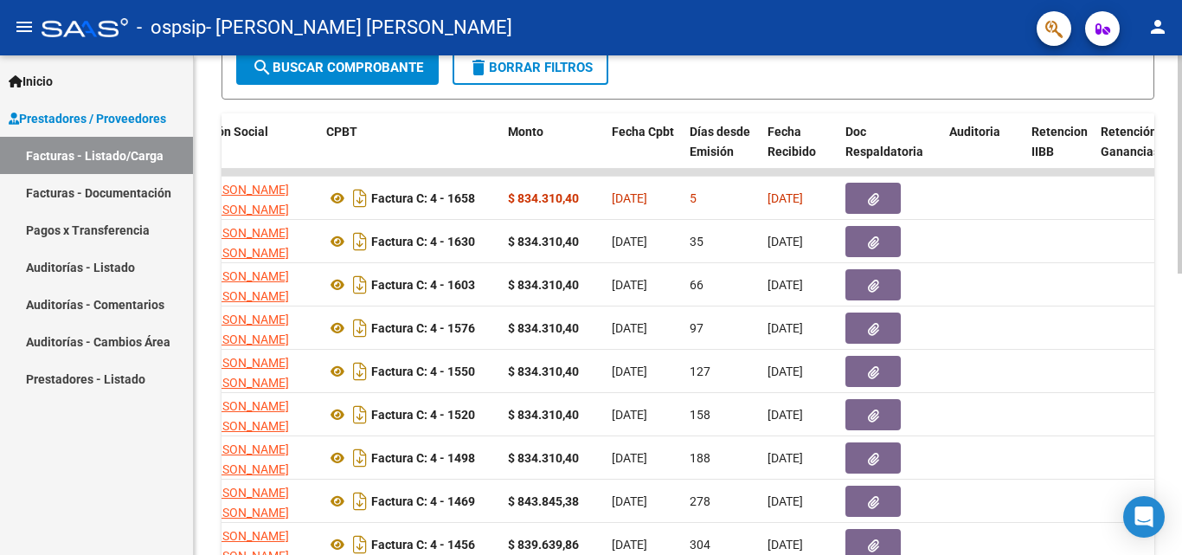
scroll to position [556, 0]
